Goal: Go to known website: Access a specific website the user already knows

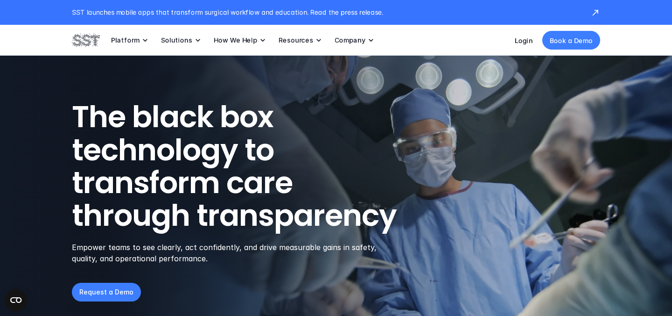
click at [521, 45] on div "Login Book a Demo" at bounding box center [557, 40] width 85 height 19
click at [523, 41] on link "Login" at bounding box center [524, 40] width 18 height 8
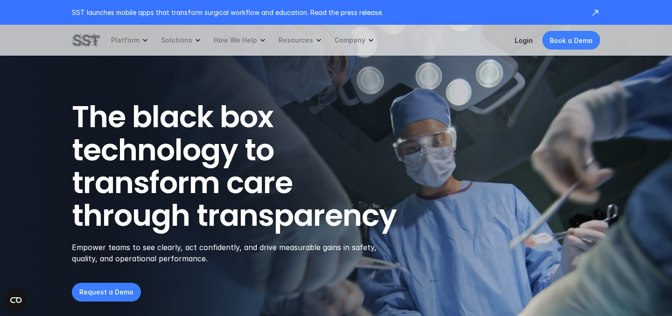
click at [525, 45] on p "Login" at bounding box center [524, 40] width 18 height 10
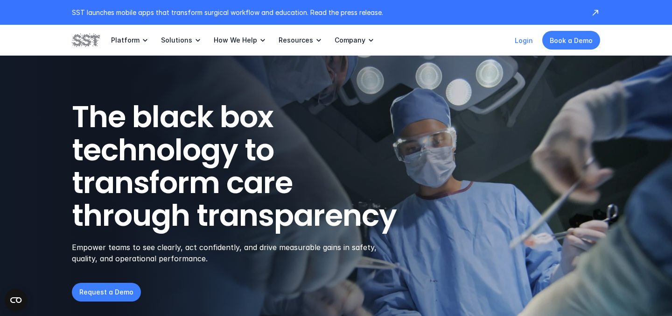
click at [525, 42] on link "Login" at bounding box center [524, 40] width 18 height 8
click at [519, 39] on link "Login" at bounding box center [524, 40] width 18 height 8
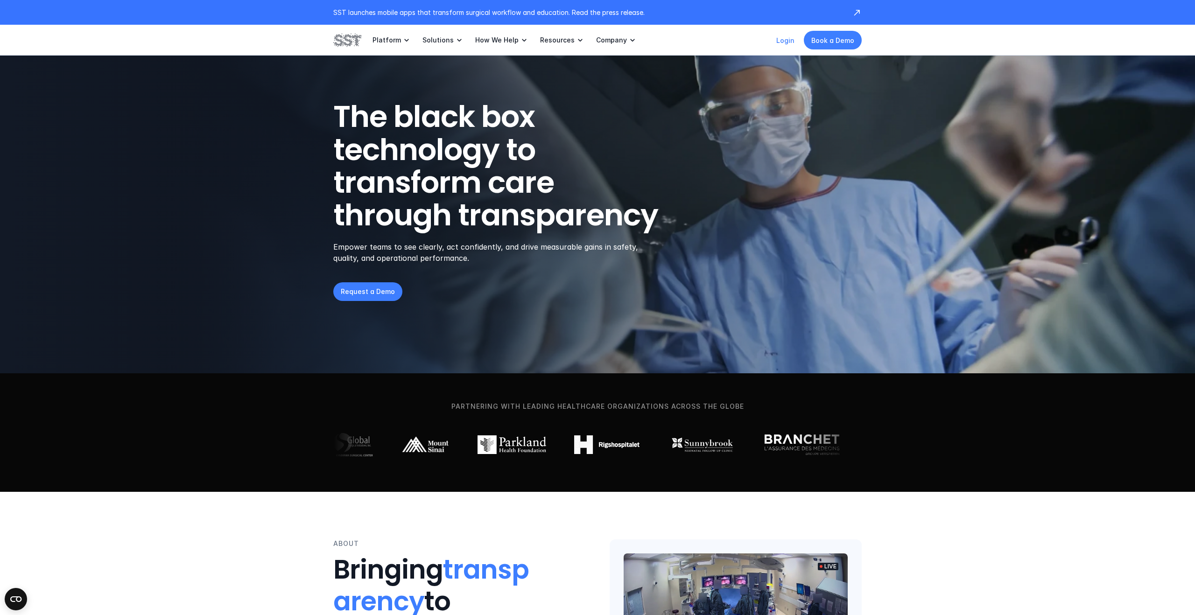
click at [672, 40] on link "Login" at bounding box center [785, 40] width 18 height 8
click at [672, 39] on link "Login" at bounding box center [785, 40] width 18 height 8
